Goal: Task Accomplishment & Management: Complete application form

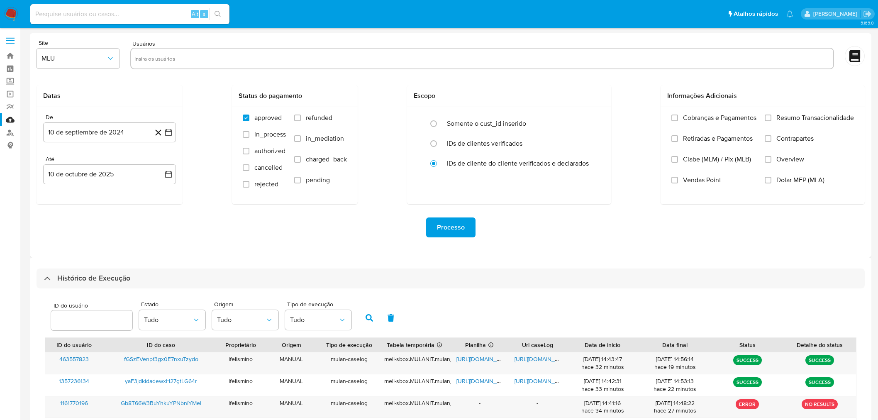
select select "10"
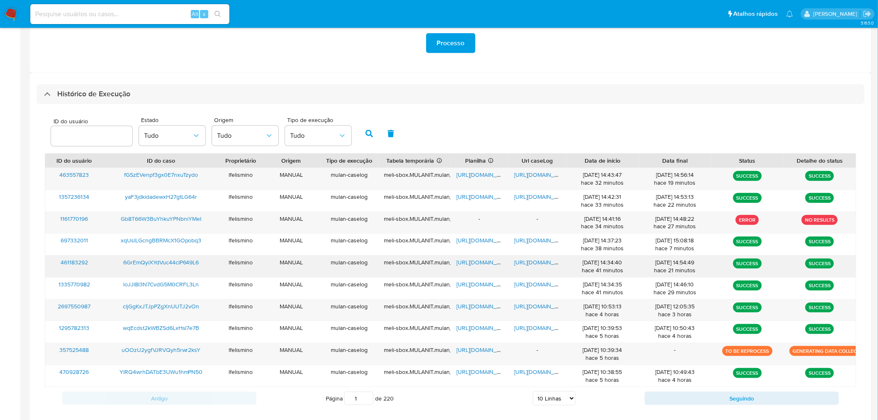
click at [540, 266] on span "https://docs.google.com/document/d/1RDlTRwIgai1J4S1iw1hQCabr3RblMVQGsL7j8jmAahU…" at bounding box center [543, 262] width 57 height 8
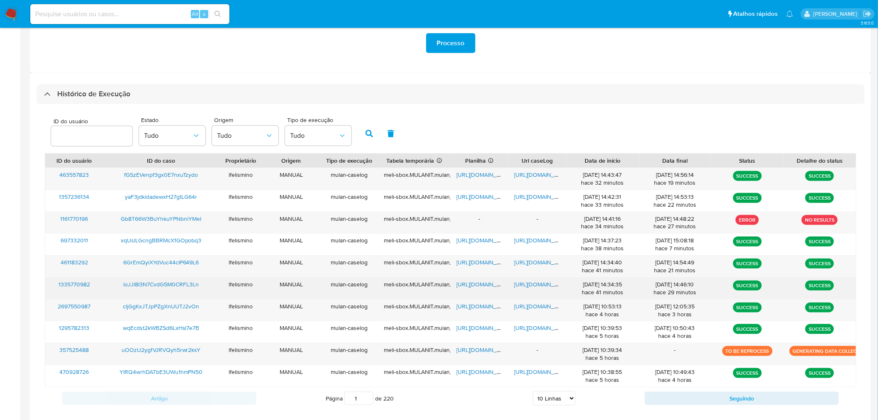
click at [527, 280] on div "https://docs.google.com/document/d/1dfMBzQ-tlaswNt9FWjHLSGKX3NpwTQYet4RlyemPgXc…" at bounding box center [538, 289] width 58 height 22
click at [528, 283] on span "https://docs.google.com/document/d/1dfMBzQ-tlaswNt9FWjHLSGKX3NpwTQYet4RlyemPgXc…" at bounding box center [543, 284] width 57 height 8
click at [484, 284] on span "https://docs.google.com/spreadsheets/d/1dVY-WI0bdmf7LcRay9L_DGntVqmCBWXeknBDvli…" at bounding box center [485, 284] width 57 height 8
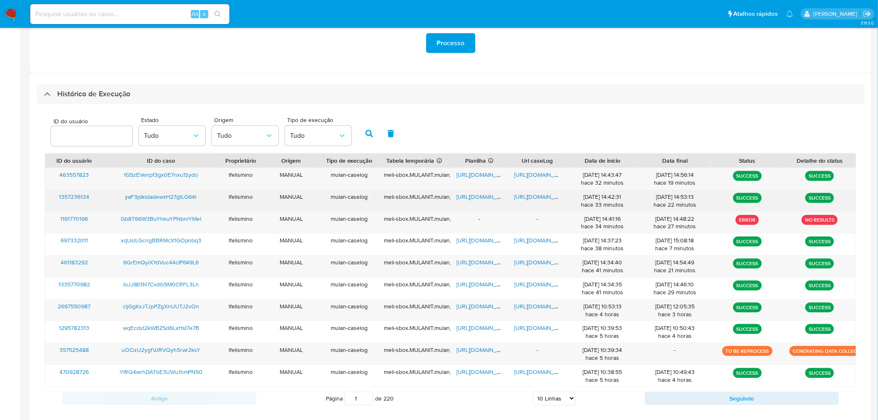
click at [536, 201] on span "https://docs.google.com/document/d/1lbV_jy5KxF-ZHmOd2gPS4UMYoY5VngMs74Arc4jM65I…" at bounding box center [543, 197] width 57 height 8
click at [484, 196] on span "https://docs.google.com/spreadsheets/d/1tvSEEJNihd0Lswos5-jQgv4LL2MI9E7sOeumd-6…" at bounding box center [485, 197] width 57 height 8
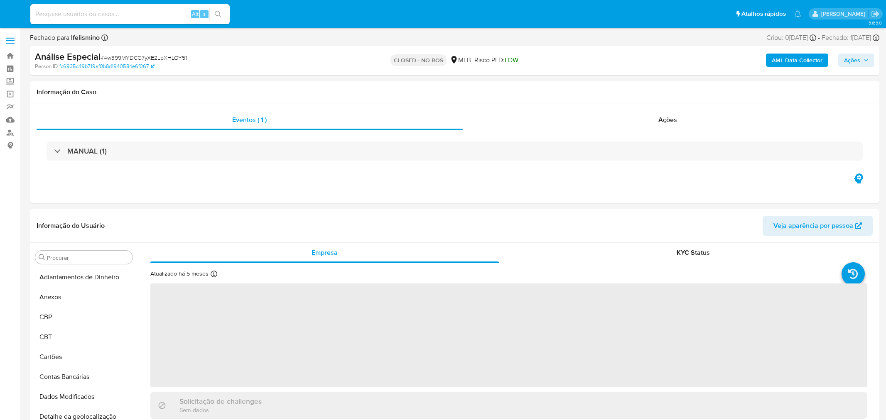
select select "10"
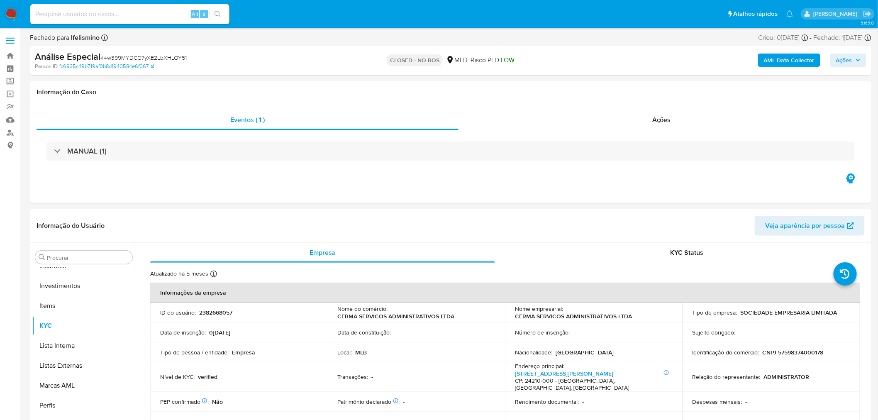
scroll to position [450, 0]
click at [105, 14] on input at bounding box center [129, 14] width 199 height 11
paste input "I0Y2P3xA0XMOML1jCKes17t4"
type input "I0Y2P3xA0XMOML1jCKes17t4"
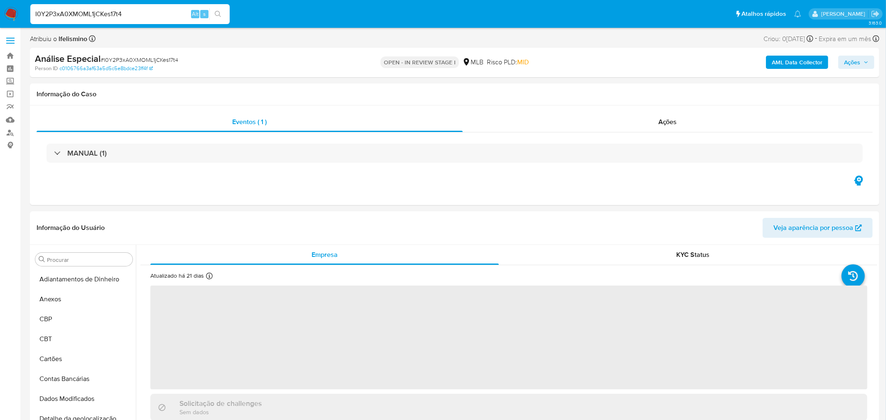
select select "10"
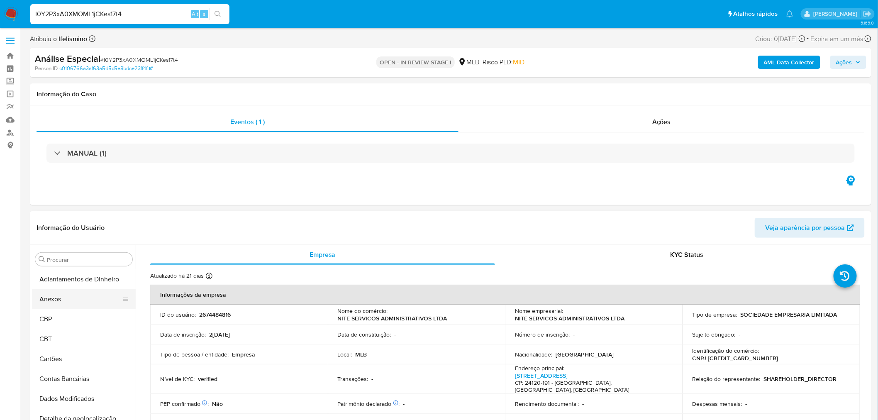
click at [108, 300] on button "Anexos" at bounding box center [80, 299] width 97 height 20
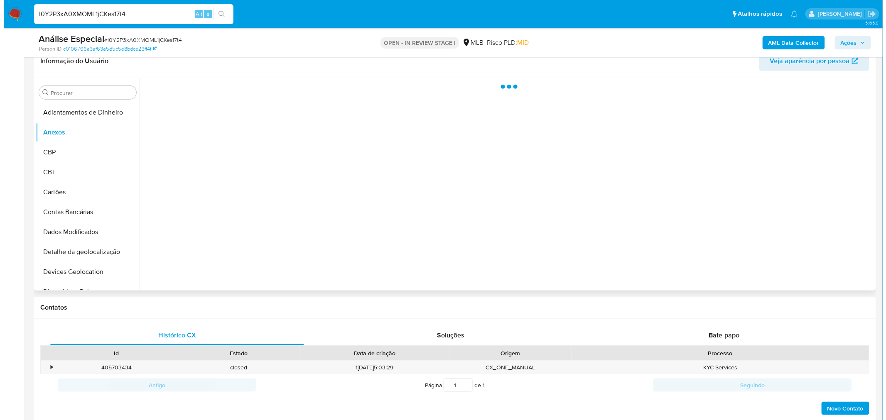
scroll to position [138, 0]
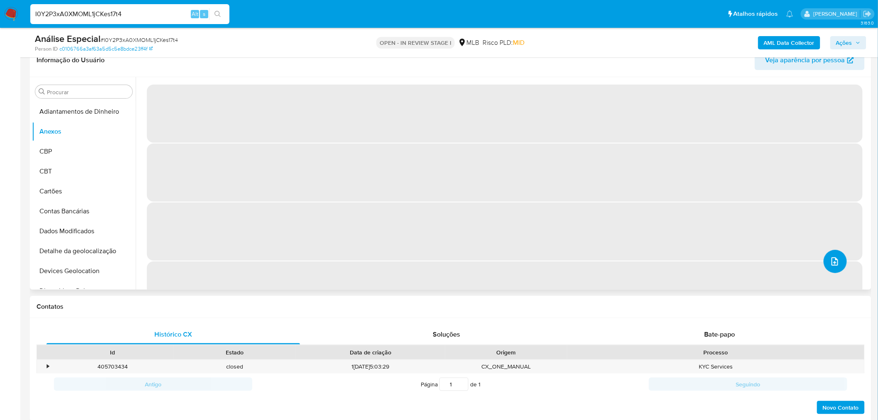
click at [830, 257] on icon "upload-file" at bounding box center [835, 262] width 10 height 10
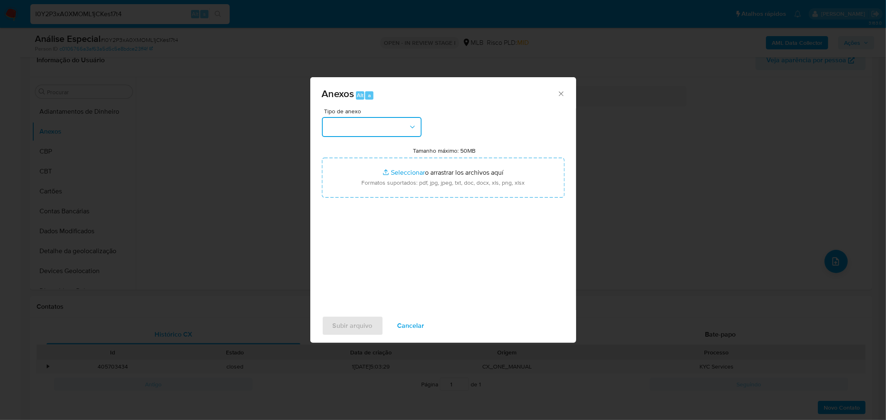
click at [413, 123] on icon "button" at bounding box center [412, 127] width 8 height 8
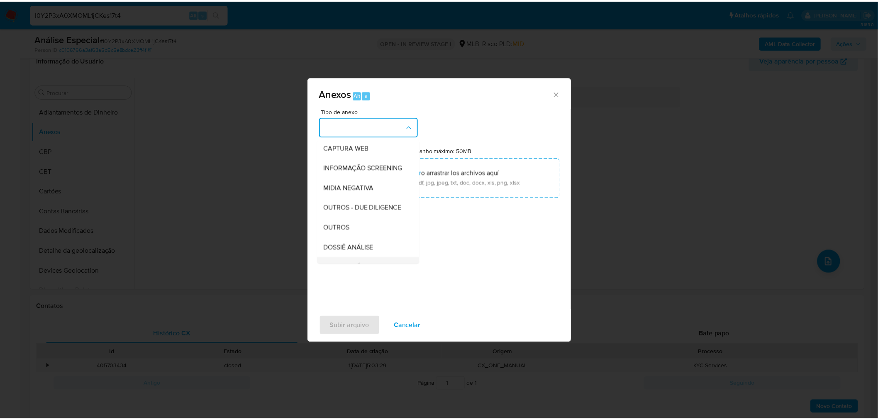
scroll to position [127, 0]
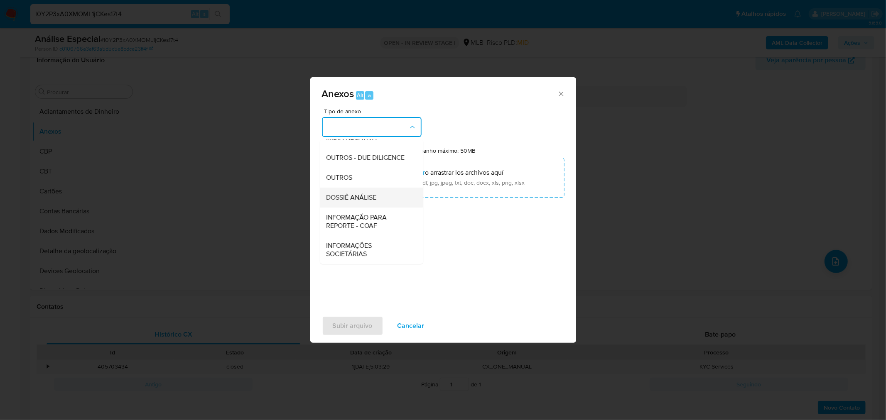
click at [380, 198] on div "DOSSIÊ ANÁLISE" at bounding box center [368, 197] width 85 height 20
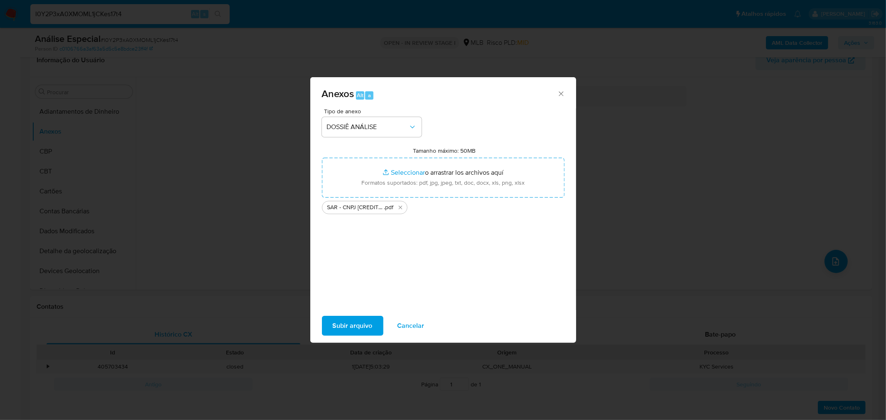
click at [337, 326] on span "Subir arquivo" at bounding box center [353, 326] width 40 height 18
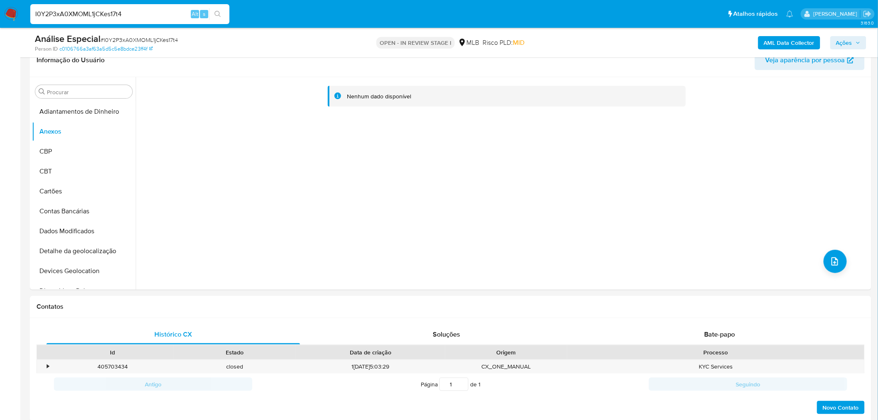
click at [868, 44] on div "Análise Especial # I0Y2P3xA0XMOML1jCKes17t4 Person ID c0106766a3af63a5d5c5e8bdc…" at bounding box center [451, 42] width 842 height 29
click at [843, 49] on span "Ações" at bounding box center [845, 42] width 16 height 13
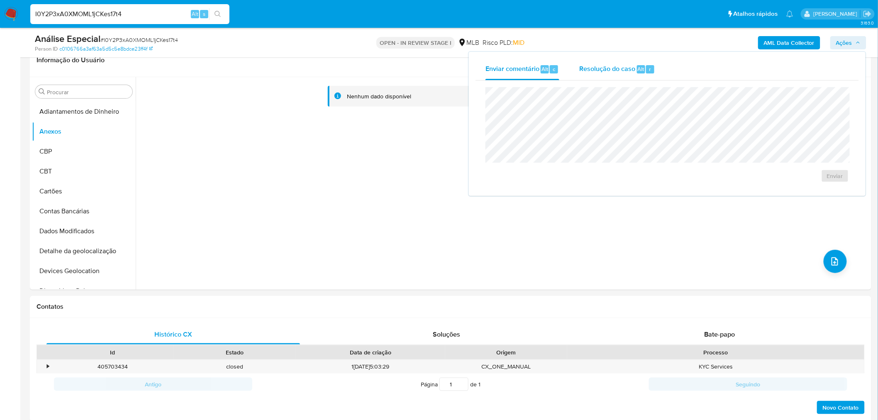
click at [620, 64] on span "Resolução do caso" at bounding box center [608, 69] width 56 height 10
click at [607, 105] on textarea at bounding box center [667, 131] width 363 height 66
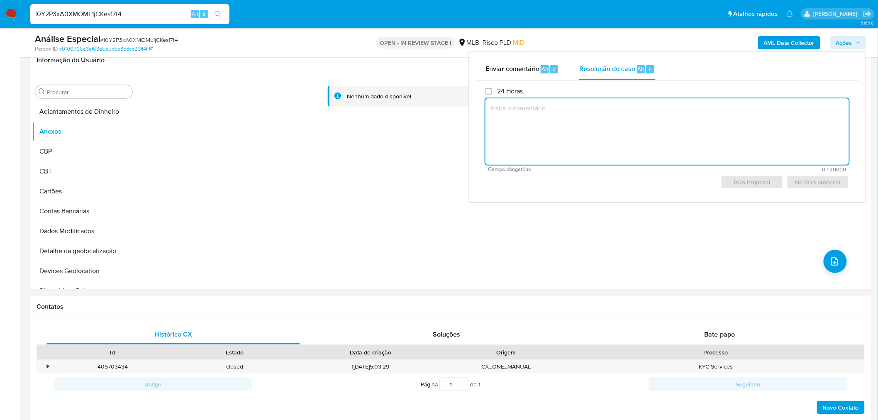
paste textarea "Fatos relevantes concluídos pelo analista: Empresa recém-constituída com movime…"
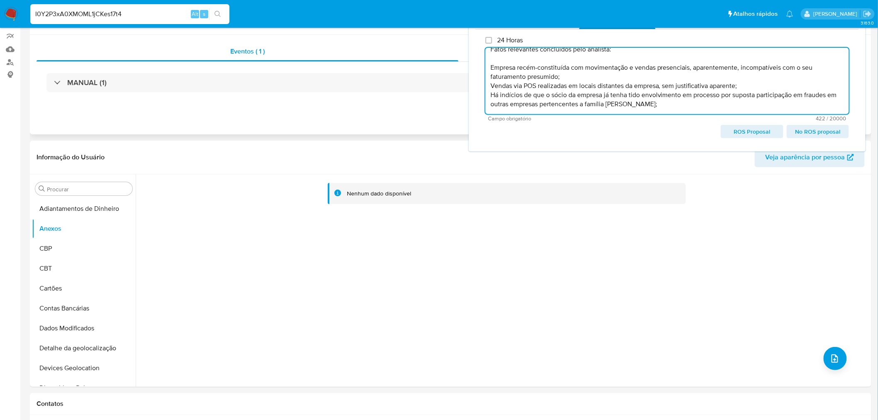
scroll to position [0, 0]
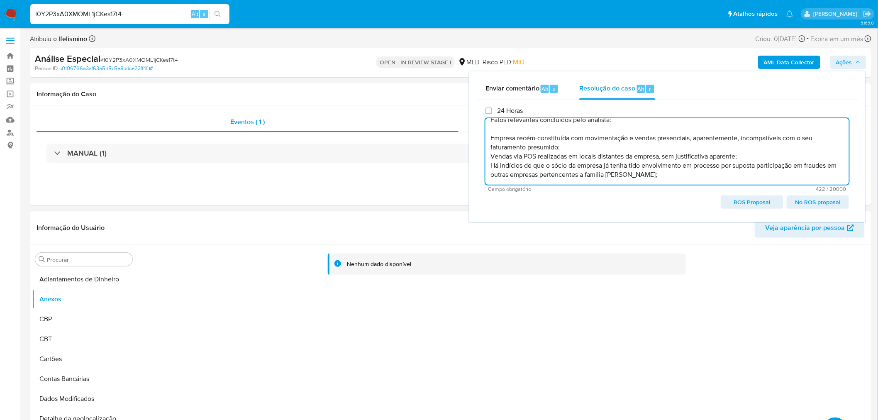
type textarea "Fatos relevantes concluídos pelo analista: Empresa recém-constituída com movime…"
click at [303, 233] on header "Informação do Usuário Veja aparência por pessoa" at bounding box center [451, 228] width 829 height 20
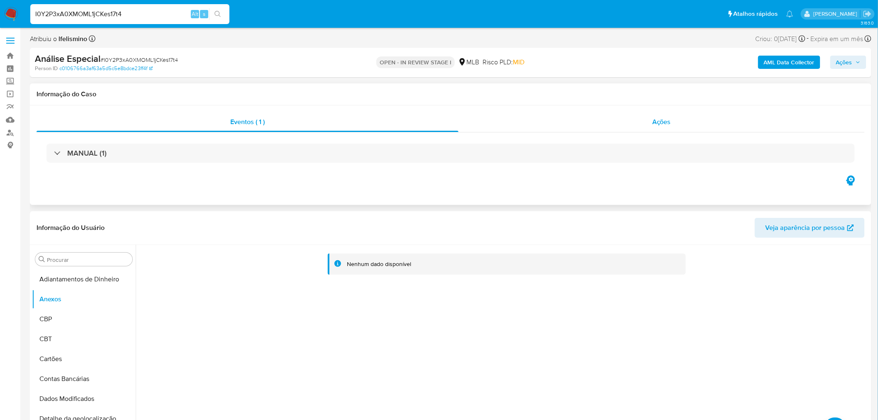
click at [678, 122] on div "Ações" at bounding box center [662, 122] width 406 height 20
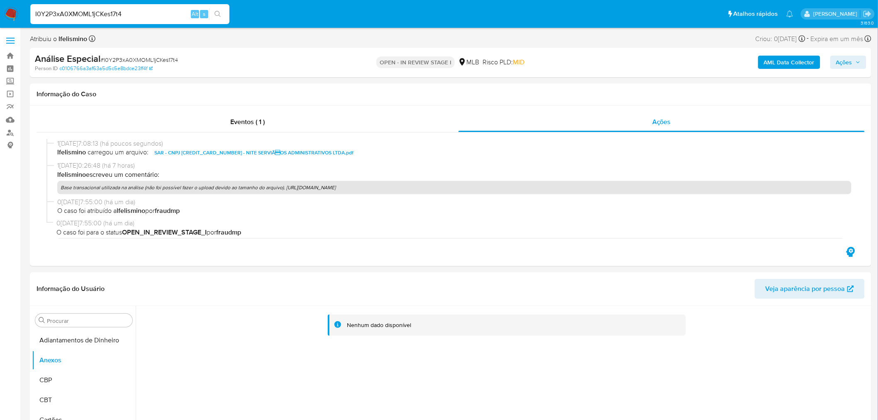
click at [856, 63] on span "Ações" at bounding box center [849, 62] width 24 height 12
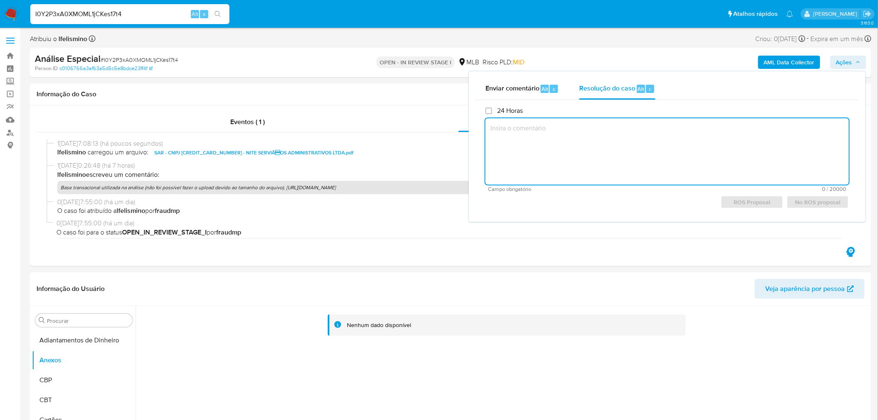
click at [746, 169] on textarea at bounding box center [668, 151] width 364 height 66
paste textarea "Fatos relevantes concluídos pelo analista: Empresa recém-constituída com movime…"
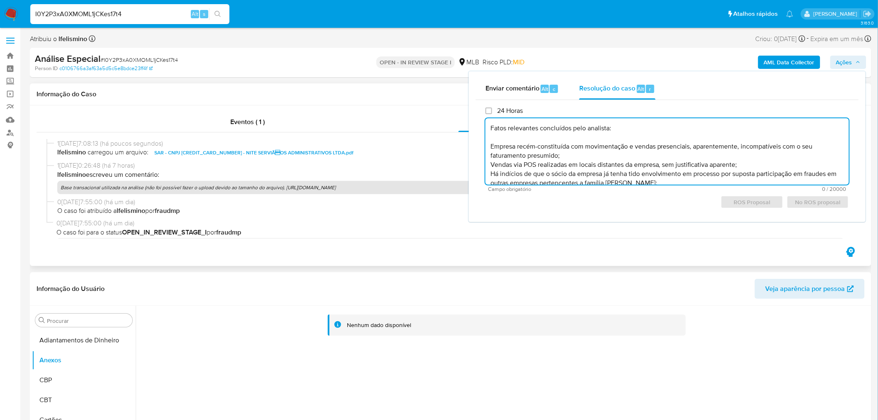
scroll to position [12, 0]
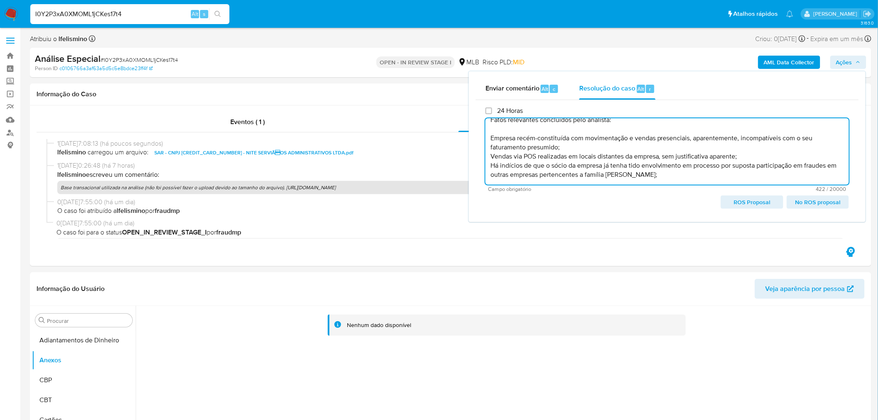
click at [735, 201] on span "ROS Proposal" at bounding box center [752, 202] width 51 height 12
type textarea "Fatos relevantes concluídos pelo analista: Empresa recém-constituída com movime…"
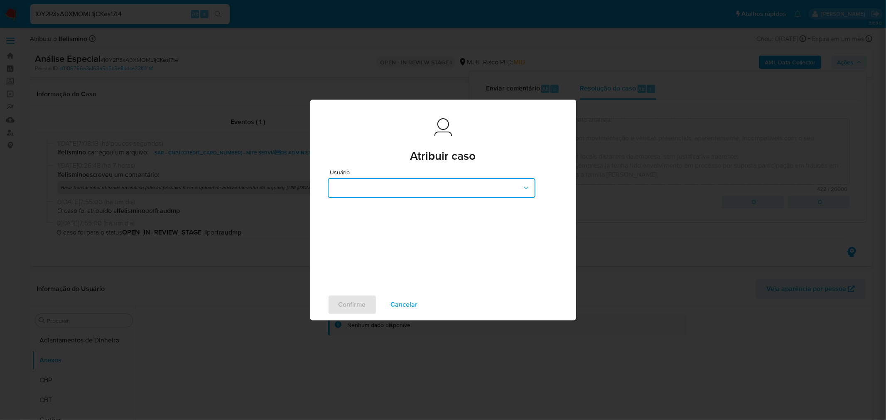
click at [380, 183] on button "button" at bounding box center [432, 188] width 208 height 20
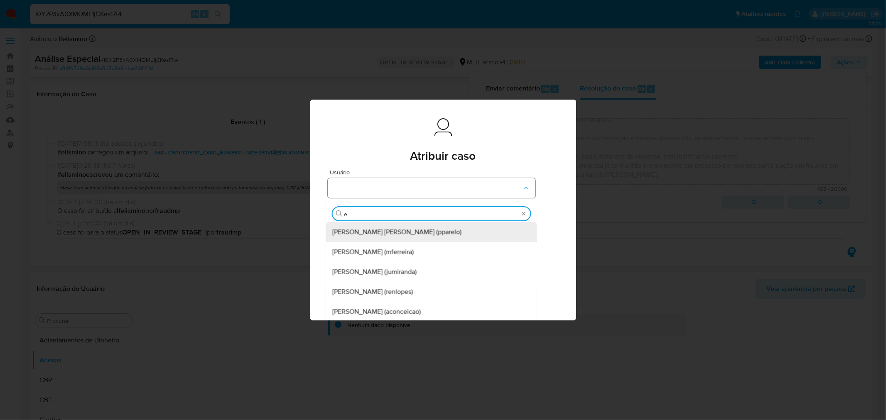
type input "ed"
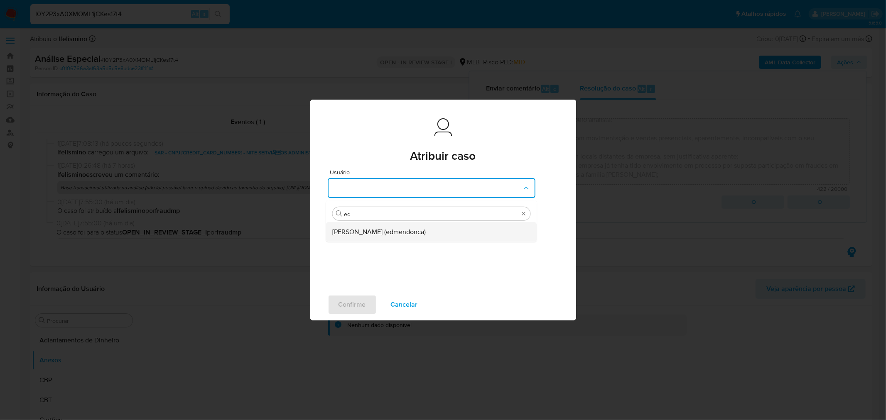
click at [366, 225] on div "Eduardo Mendonca Dutra (edmendonca)" at bounding box center [428, 232] width 193 height 20
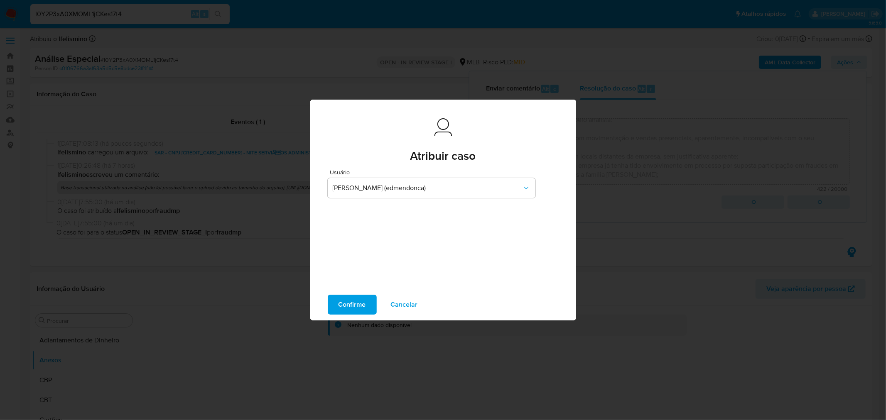
click at [351, 310] on span "Confirme" at bounding box center [351, 305] width 27 height 18
type textarea "Fatos relevantes concluídos pelo analista: Empresa recém-constituída com movime…"
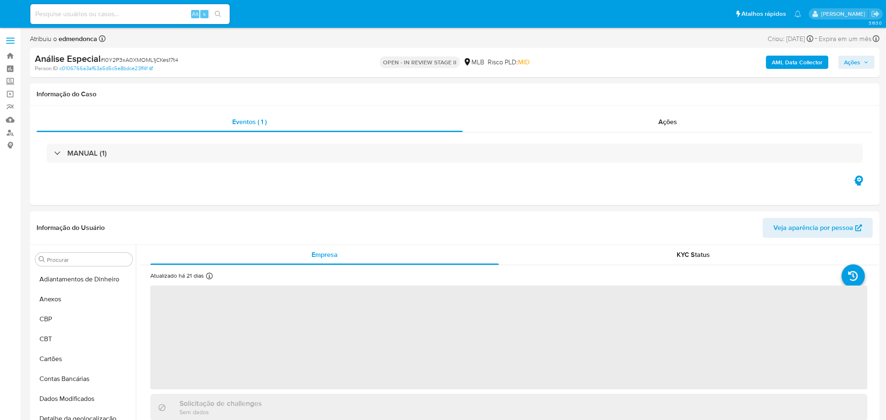
select select "10"
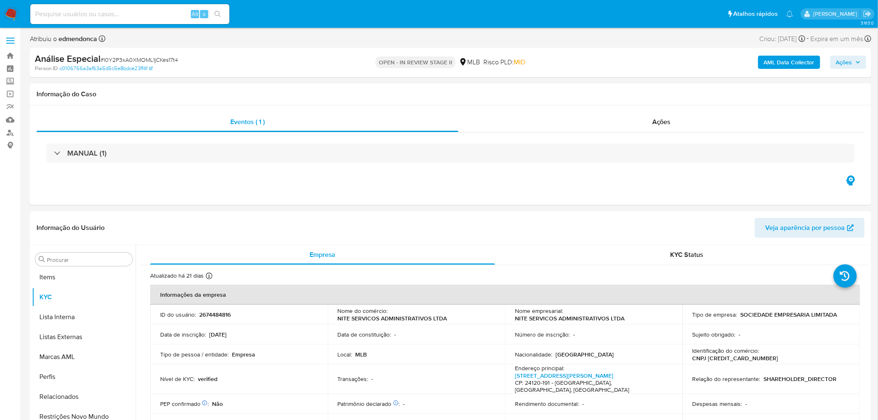
scroll to position [450, 0]
click at [126, 16] on input at bounding box center [129, 14] width 199 height 11
paste input "6GrEmQyiXYdVuc44cIP649L6"
type input "6GrEmQyiXYdVuc44cIP649L6"
click at [215, 11] on icon "search-icon" at bounding box center [218, 14] width 7 height 7
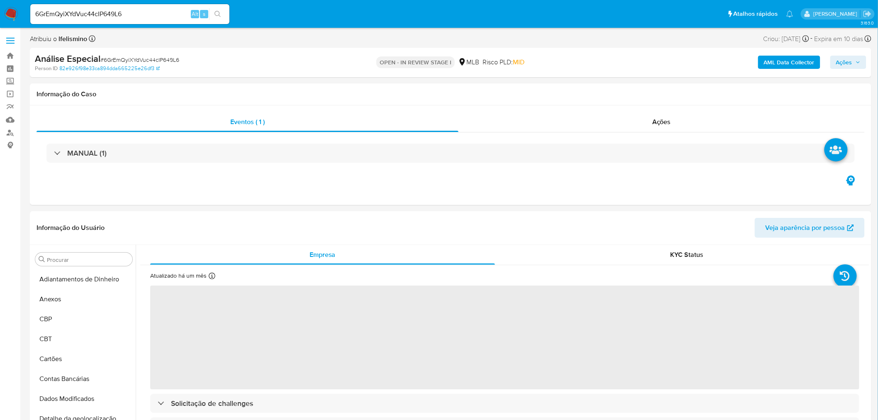
select select "10"
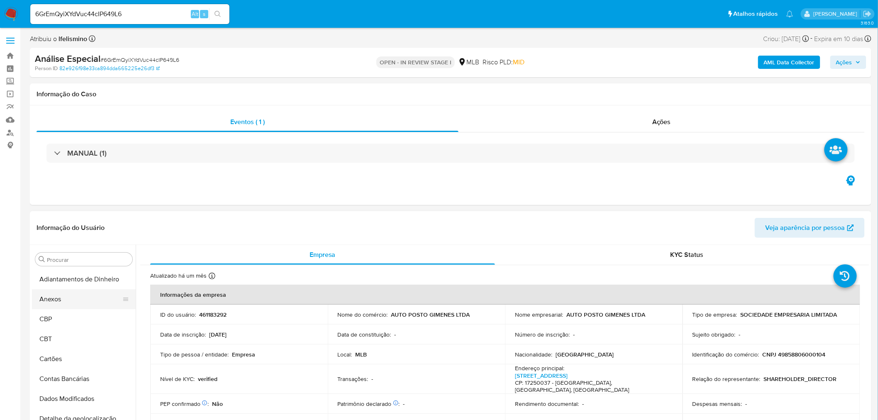
click at [68, 296] on button "Anexos" at bounding box center [80, 299] width 97 height 20
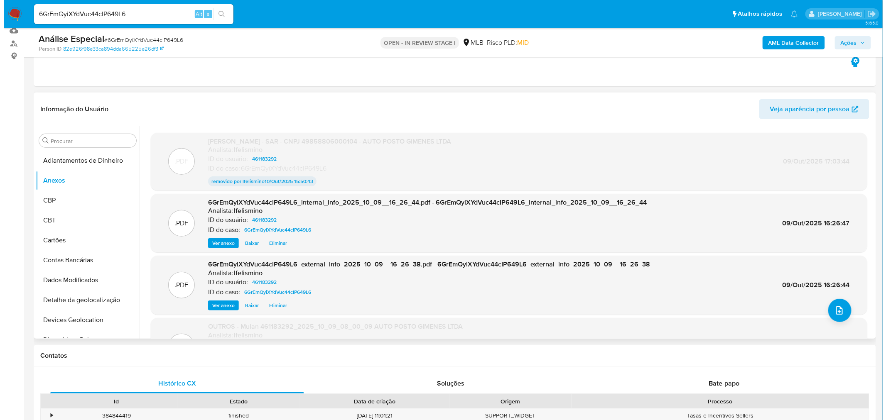
scroll to position [138, 0]
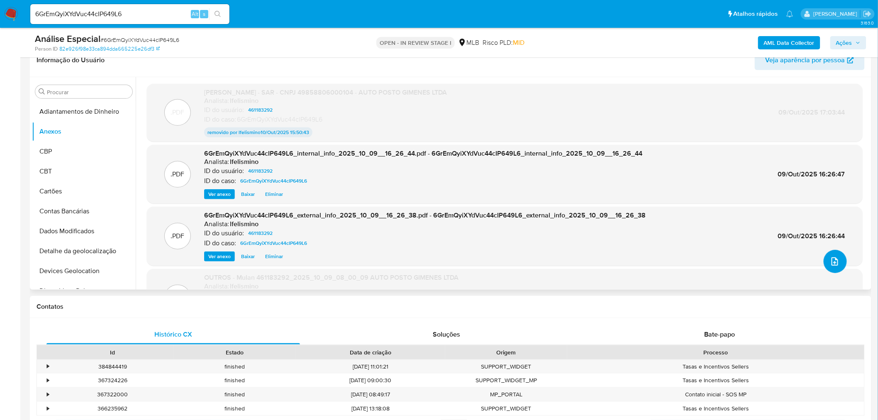
click at [831, 267] on button "upload-file" at bounding box center [835, 261] width 23 height 23
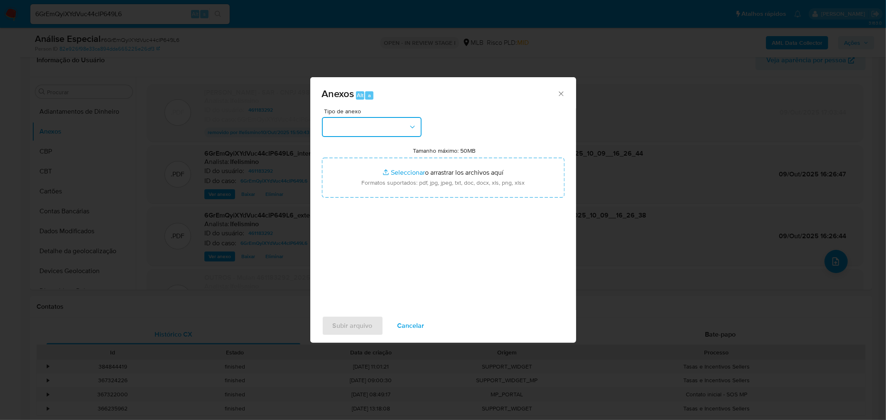
click at [368, 117] on button "button" at bounding box center [372, 127] width 100 height 20
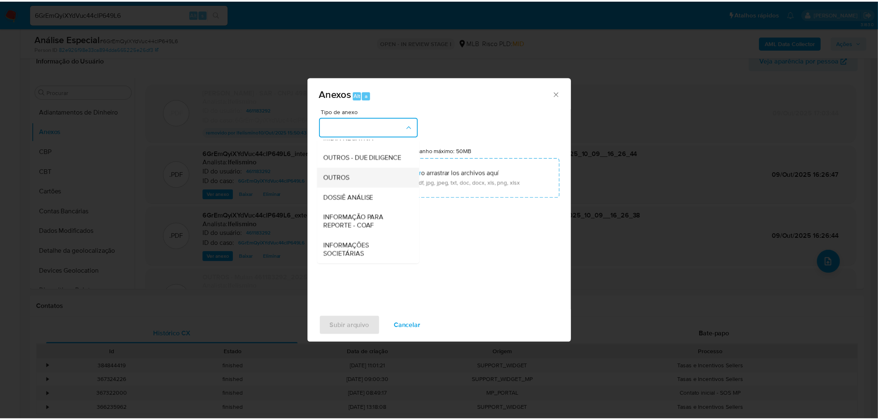
scroll to position [127, 0]
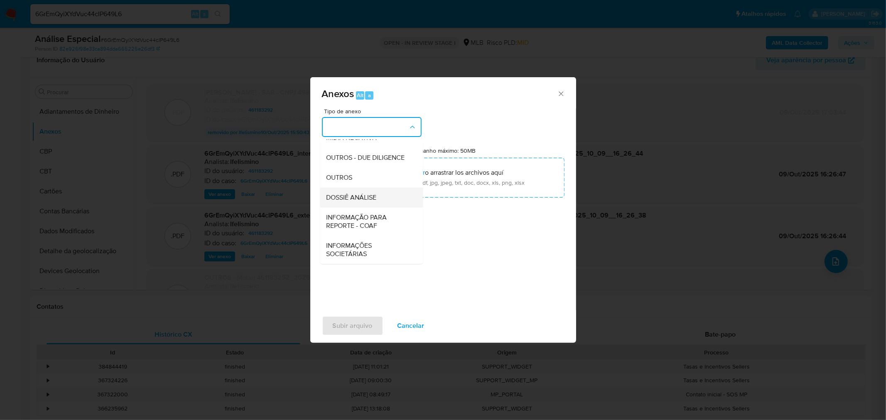
click at [364, 193] on span "DOSSIÊ ANÁLISE" at bounding box center [351, 197] width 50 height 8
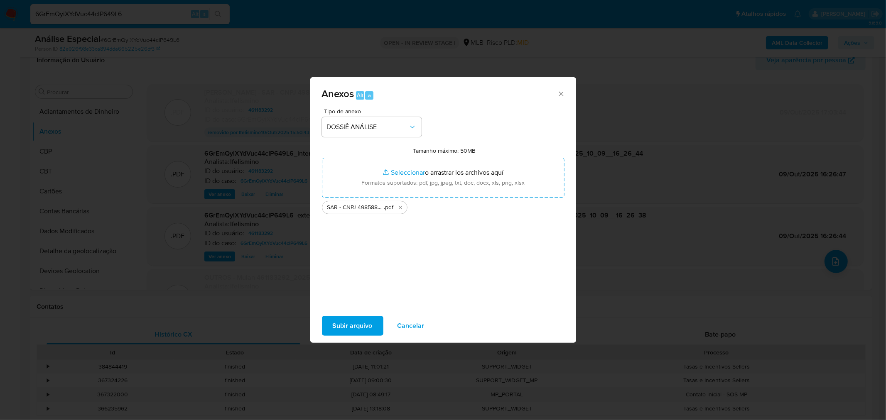
click at [365, 327] on span "Subir arquivo" at bounding box center [353, 326] width 40 height 18
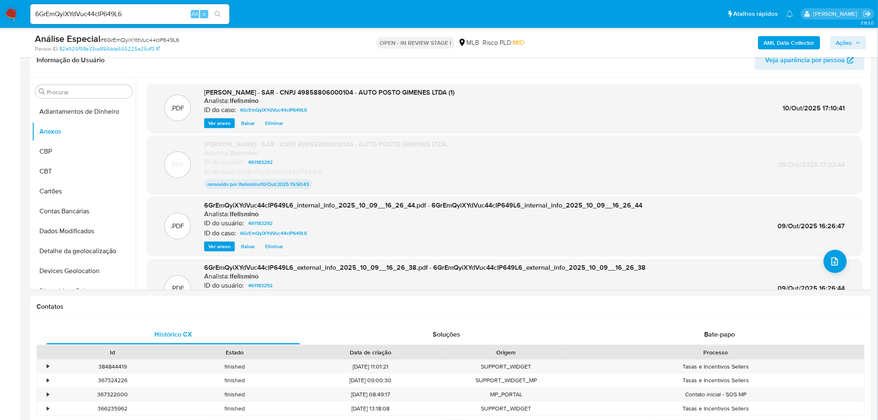
click at [843, 38] on span "Ações" at bounding box center [845, 42] width 16 height 13
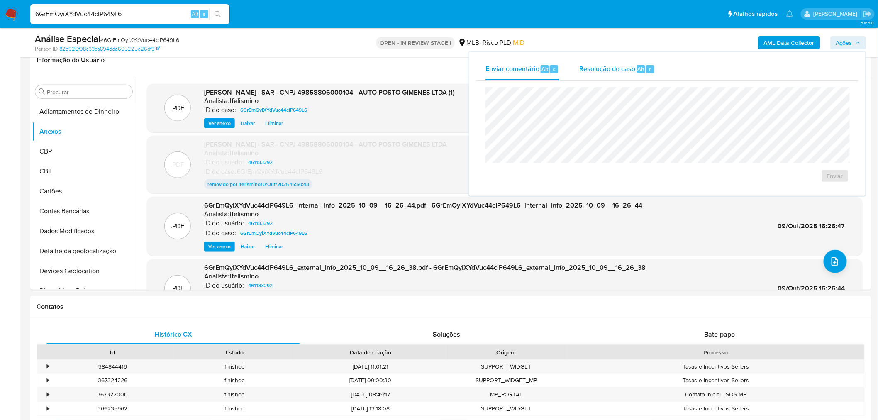
click at [628, 72] on span "Resolução do caso" at bounding box center [608, 69] width 56 height 10
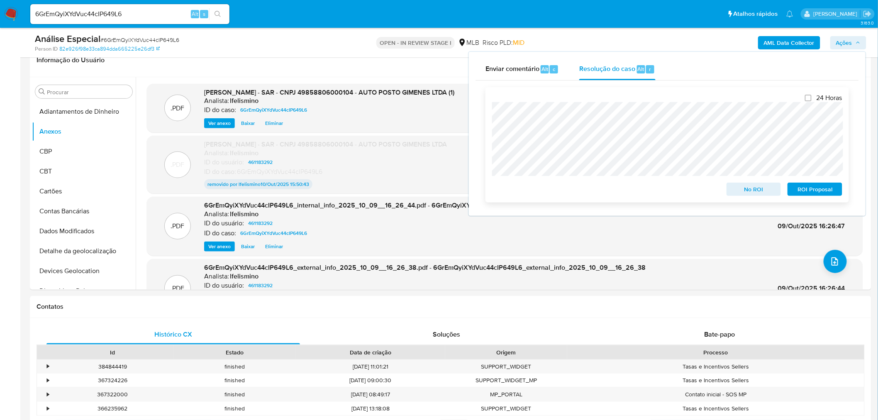
click at [806, 191] on span "ROI Proposal" at bounding box center [815, 189] width 43 height 12
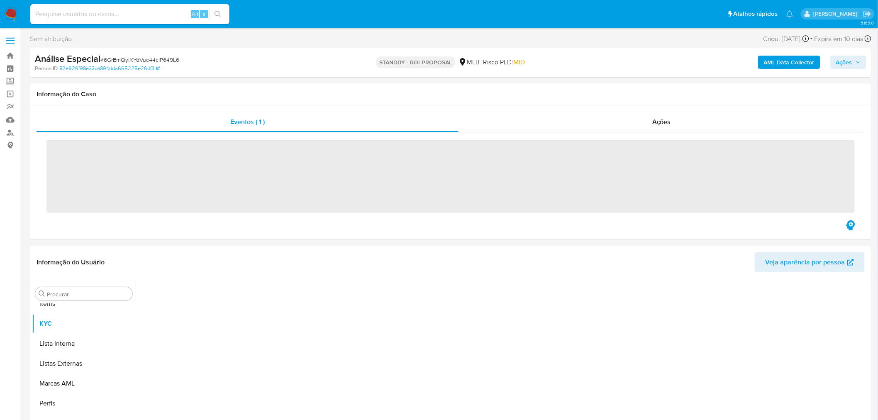
scroll to position [450, 0]
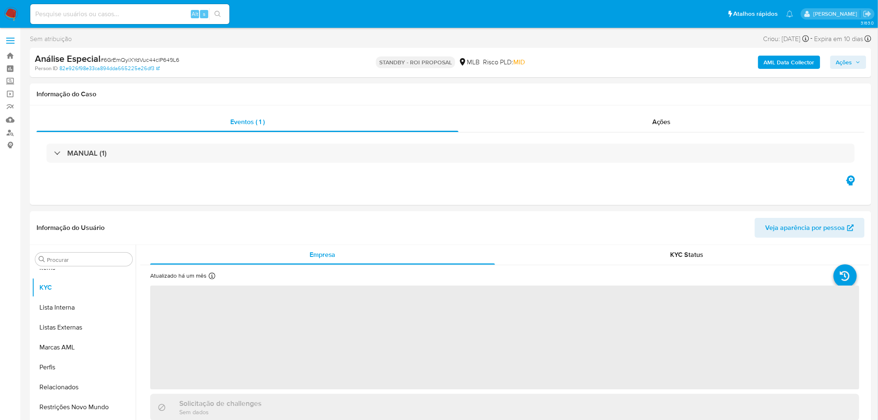
click at [169, 59] on span "# 6GrEmQyiXYdVuc44cIP649L6" at bounding box center [139, 60] width 79 height 8
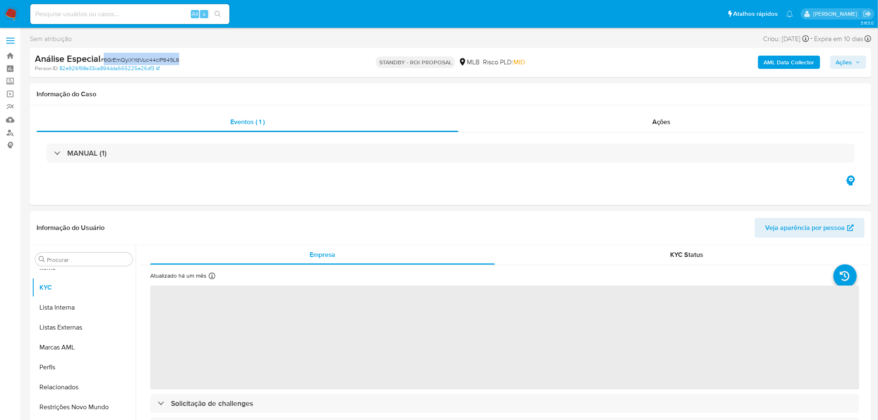
select select "10"
copy span "6GrEmQyiXYdVuc44cIP649L6"
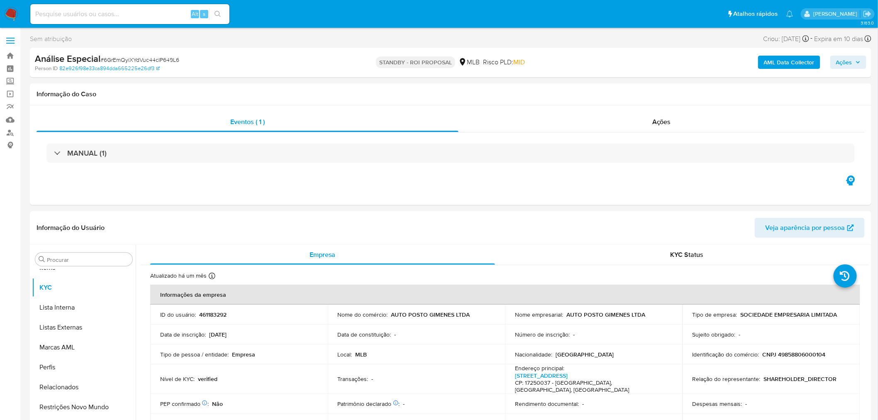
click at [113, 18] on input at bounding box center [129, 14] width 199 height 11
paste input "loJJl8I3N7CvdG5M0CRFL3Ln"
type input "loJJl8I3N7CvdG5M0CRFL3Ln"
click at [223, 15] on button "search-icon" at bounding box center [217, 14] width 17 height 12
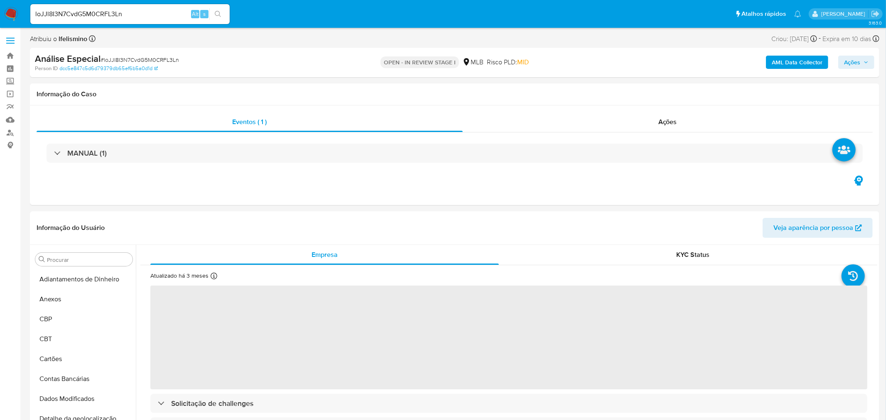
select select "10"
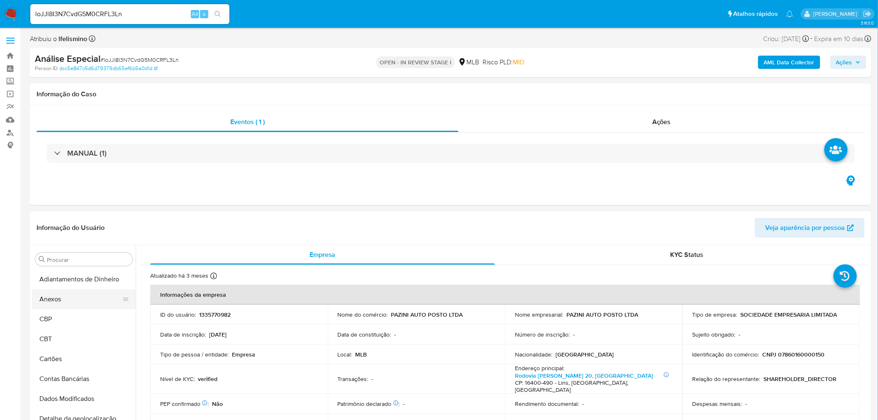
click at [79, 305] on button "Anexos" at bounding box center [80, 299] width 97 height 20
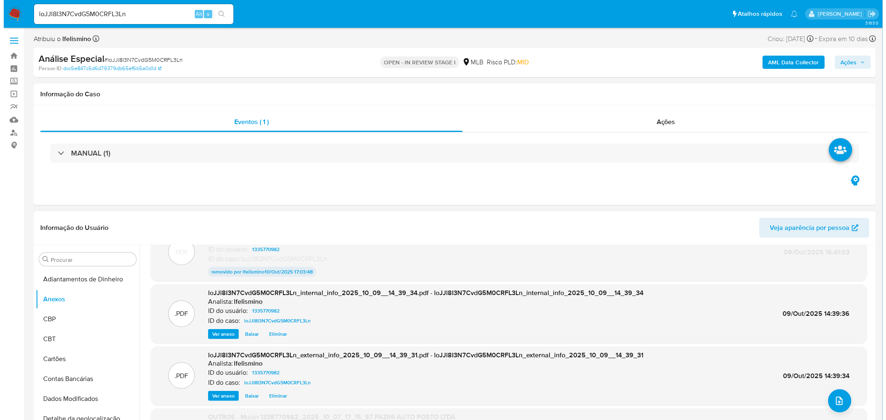
scroll to position [44, 0]
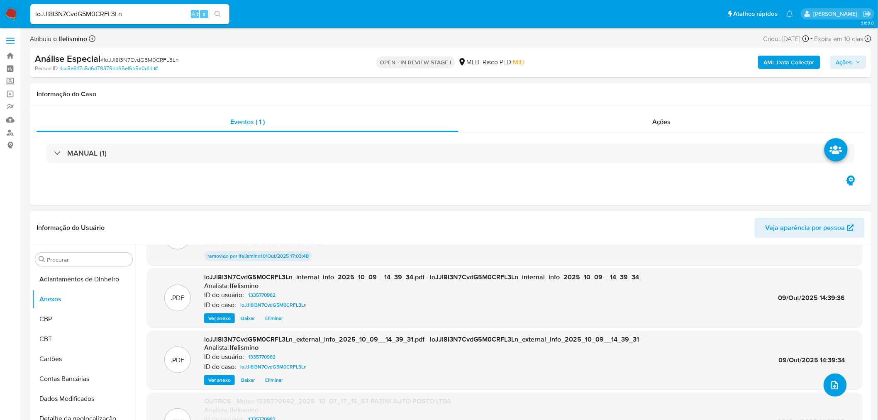
click at [838, 385] on button "upload-file" at bounding box center [835, 385] width 23 height 23
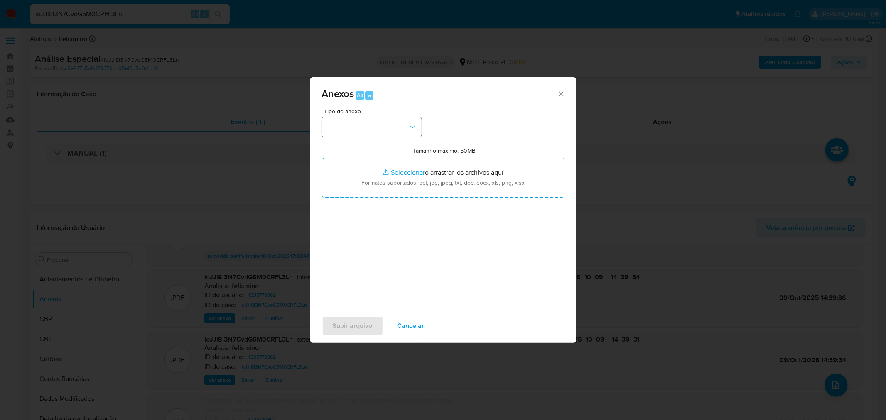
drag, startPoint x: 377, startPoint y: 113, endPoint x: 388, endPoint y: 135, distance: 24.7
click at [377, 113] on div "Tipo de anexo" at bounding box center [372, 122] width 100 height 29
click at [395, 126] on button "button" at bounding box center [372, 127] width 100 height 20
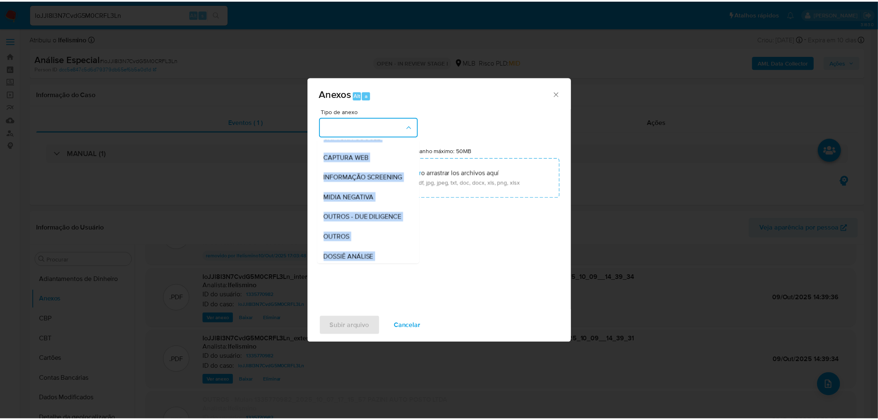
scroll to position [127, 0]
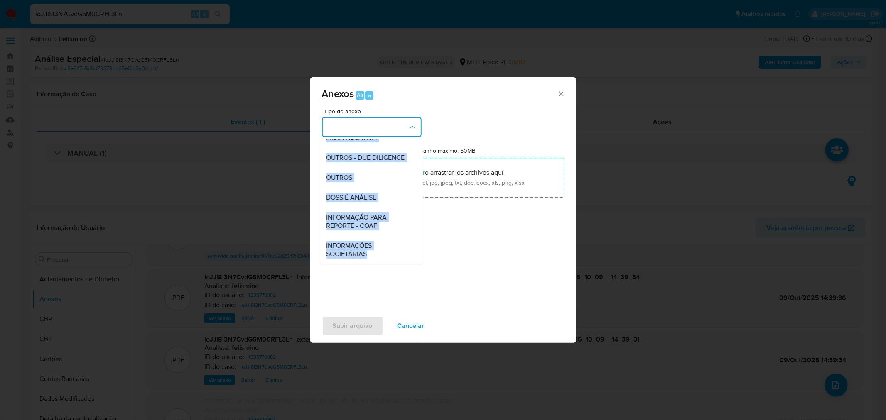
click at [370, 197] on span "DOSSIÊ ANÁLISE" at bounding box center [351, 197] width 50 height 8
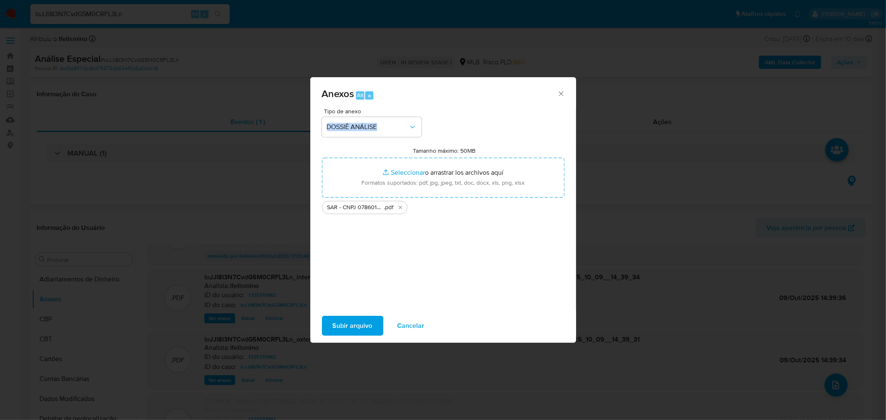
click at [366, 325] on span "Subir arquivo" at bounding box center [353, 326] width 40 height 18
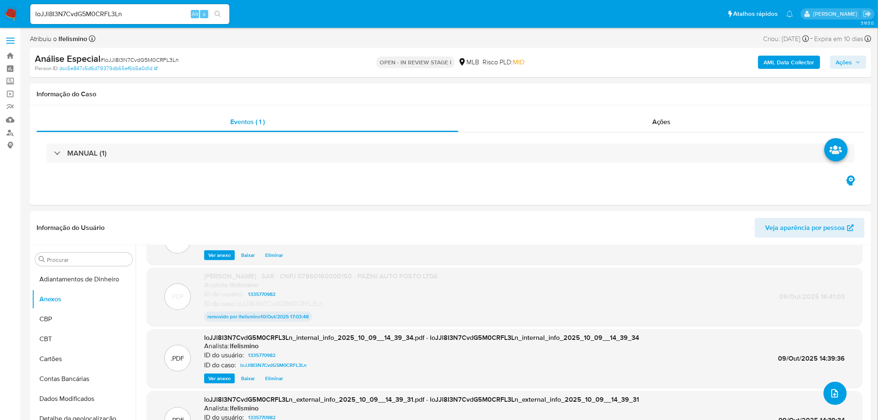
scroll to position [35, 0]
click at [850, 63] on span "Ações" at bounding box center [845, 62] width 16 height 13
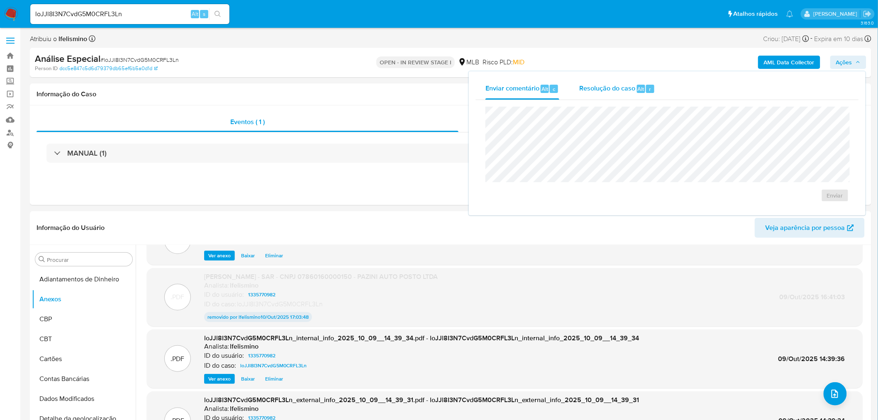
click at [642, 95] on div "Resolução do caso Alt r" at bounding box center [618, 89] width 76 height 22
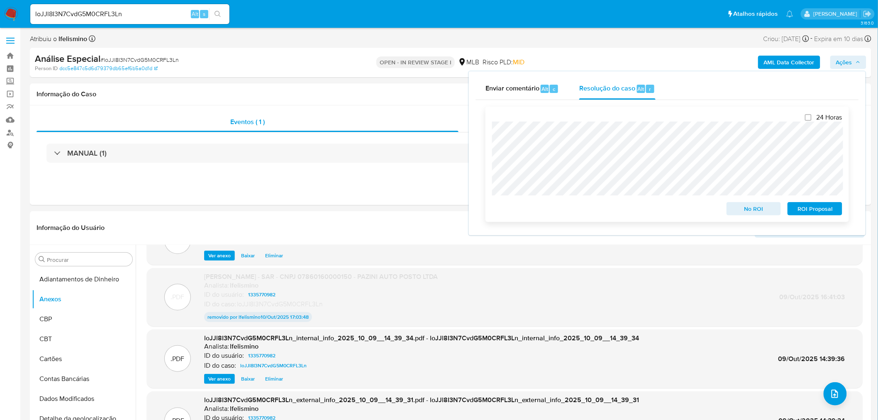
click at [829, 208] on span "ROI Proposal" at bounding box center [815, 209] width 43 height 12
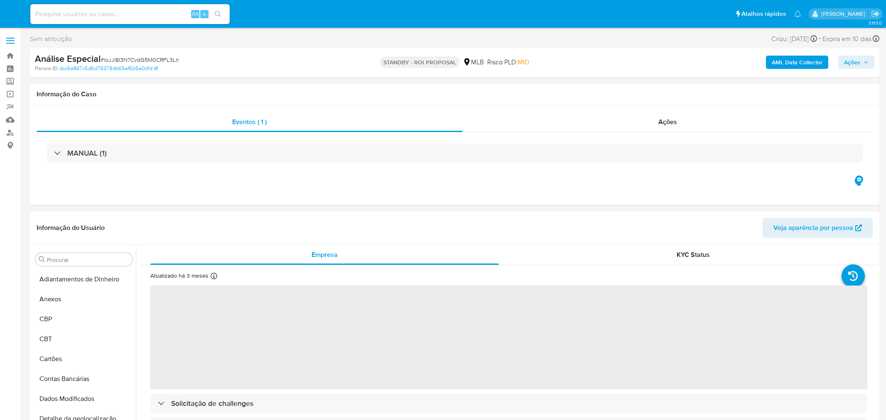
select select "10"
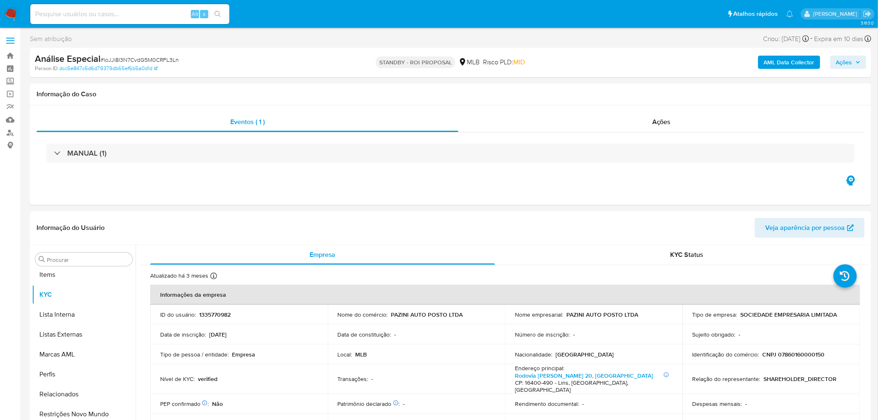
scroll to position [450, 0]
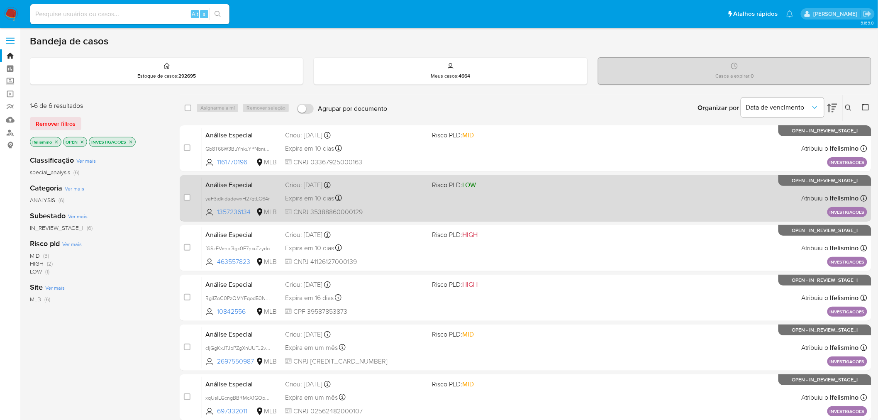
click at [379, 206] on div "Análise Especial yaF3jdkidadewxH27gtLG64r 1357236134 MLB Risco PLD: LOW Criou: …" at bounding box center [534, 198] width 665 height 42
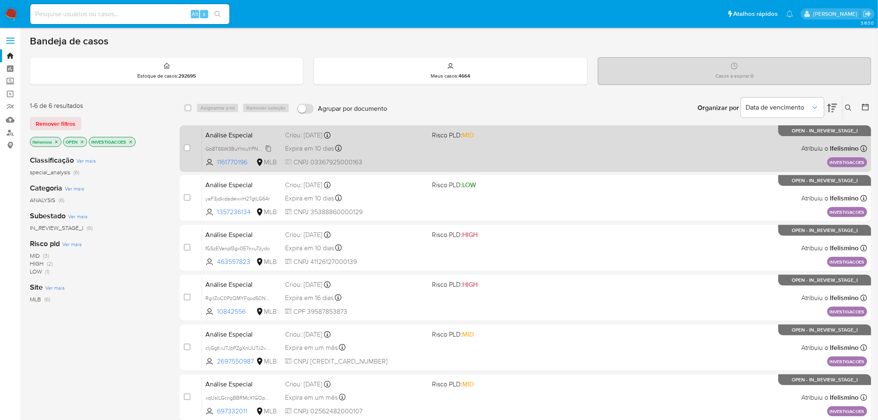
click at [248, 147] on span "Gb8T66W3BuYhkuYPNbniYMeI" at bounding box center [241, 148] width 71 height 9
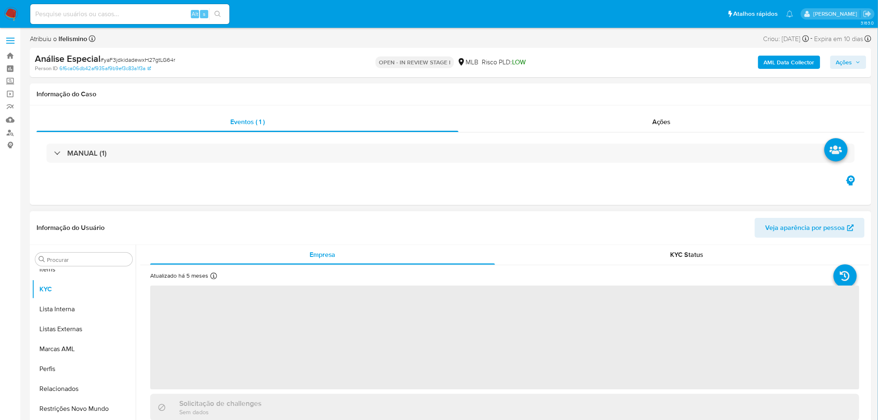
scroll to position [450, 0]
select select "10"
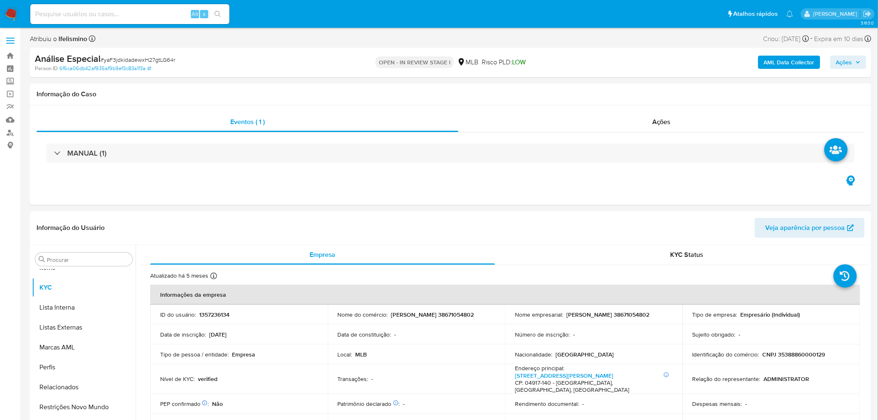
click at [140, 58] on span "# yaF3jdkidadewxH27gtLG64r" at bounding box center [137, 60] width 75 height 8
click at [143, 59] on span "# yaF3jdkidadewxH27gtLG64r" at bounding box center [137, 60] width 75 height 8
drag, startPoint x: 143, startPoint y: 59, endPoint x: 130, endPoint y: 59, distance: 12.9
click at [129, 56] on span "# yaF3jdkidadewxH27gtLG64r" at bounding box center [137, 60] width 75 height 8
click at [131, 59] on span "# yaF3jdkidadewxH27gtLG64r" at bounding box center [137, 60] width 75 height 8
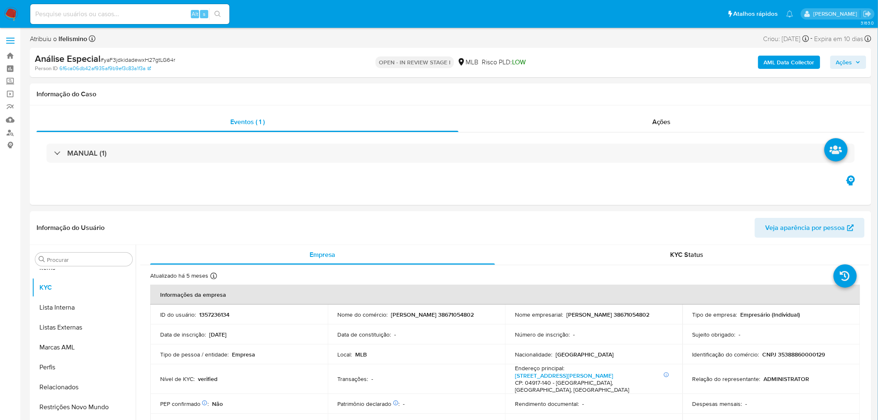
click at [131, 59] on span "# yaF3jdkidadewxH27gtLG64r" at bounding box center [137, 60] width 75 height 8
copy span "yaF3jdkidadewxH27gtLG64r"
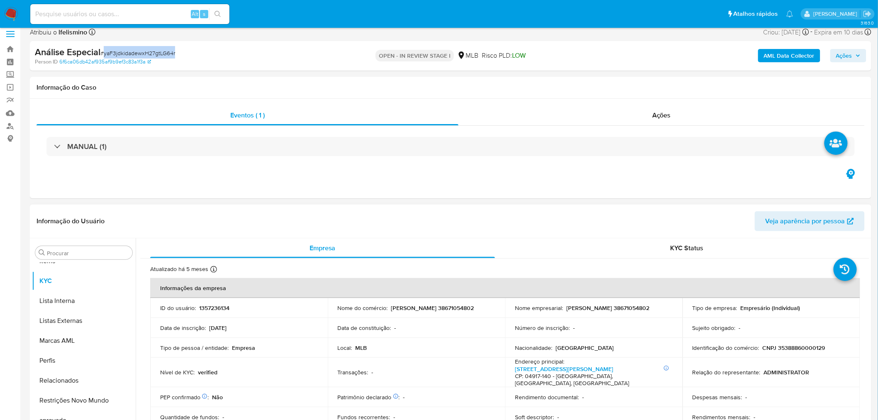
scroll to position [138, 0]
